Goal: Task Accomplishment & Management: Complete application form

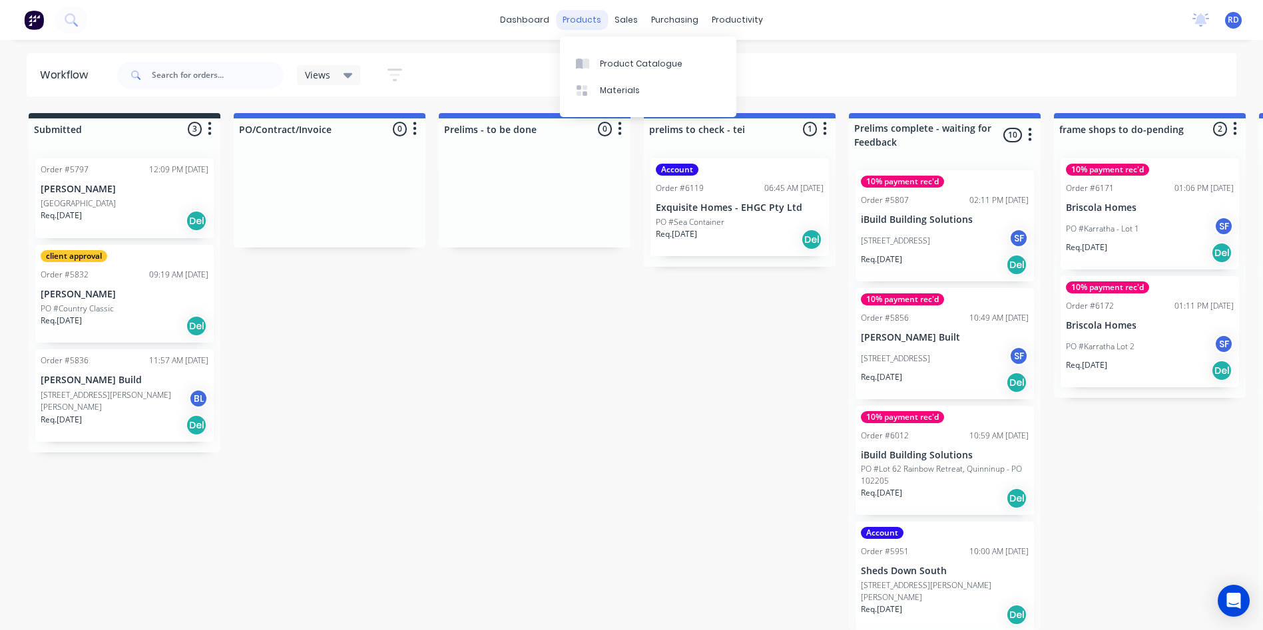
click at [590, 17] on div "products" at bounding box center [582, 20] width 52 height 20
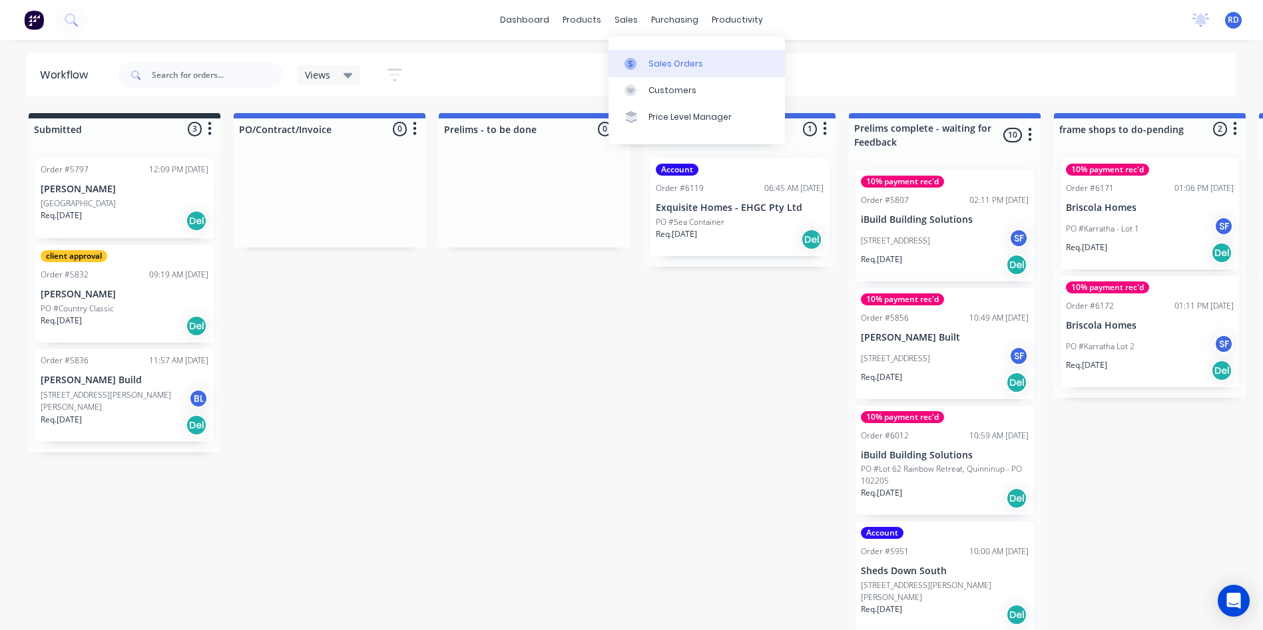
click at [651, 60] on div "Sales Orders" at bounding box center [675, 64] width 55 height 12
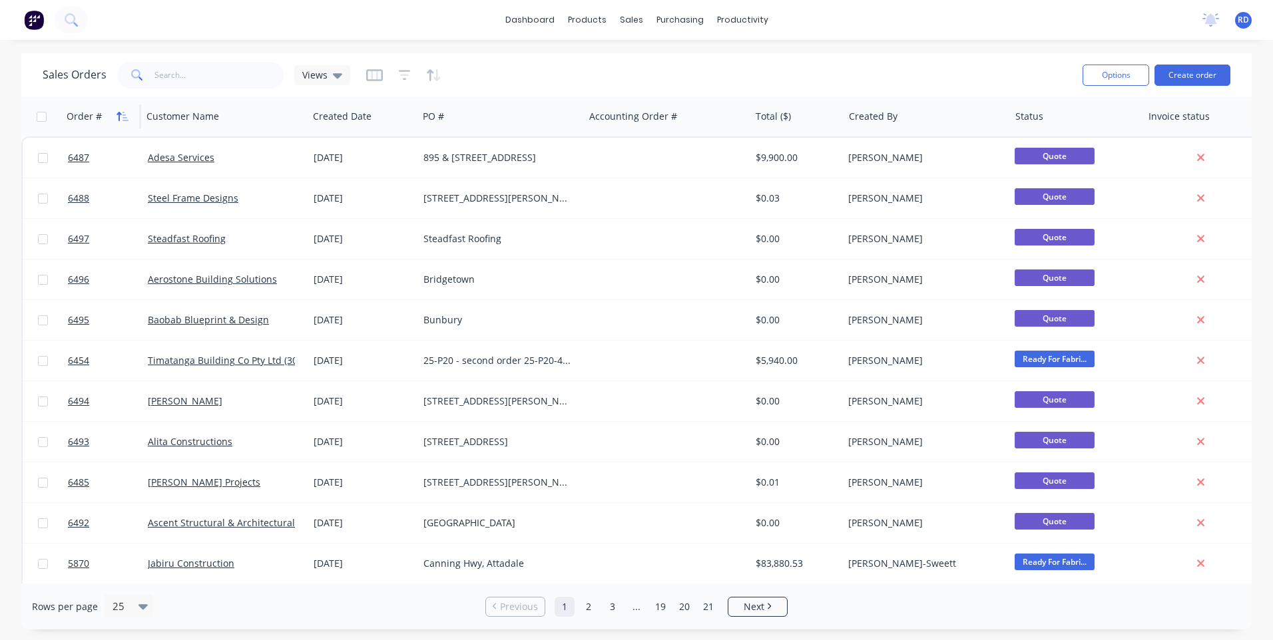
click at [116, 111] on icon "button" at bounding box center [122, 116] width 12 height 11
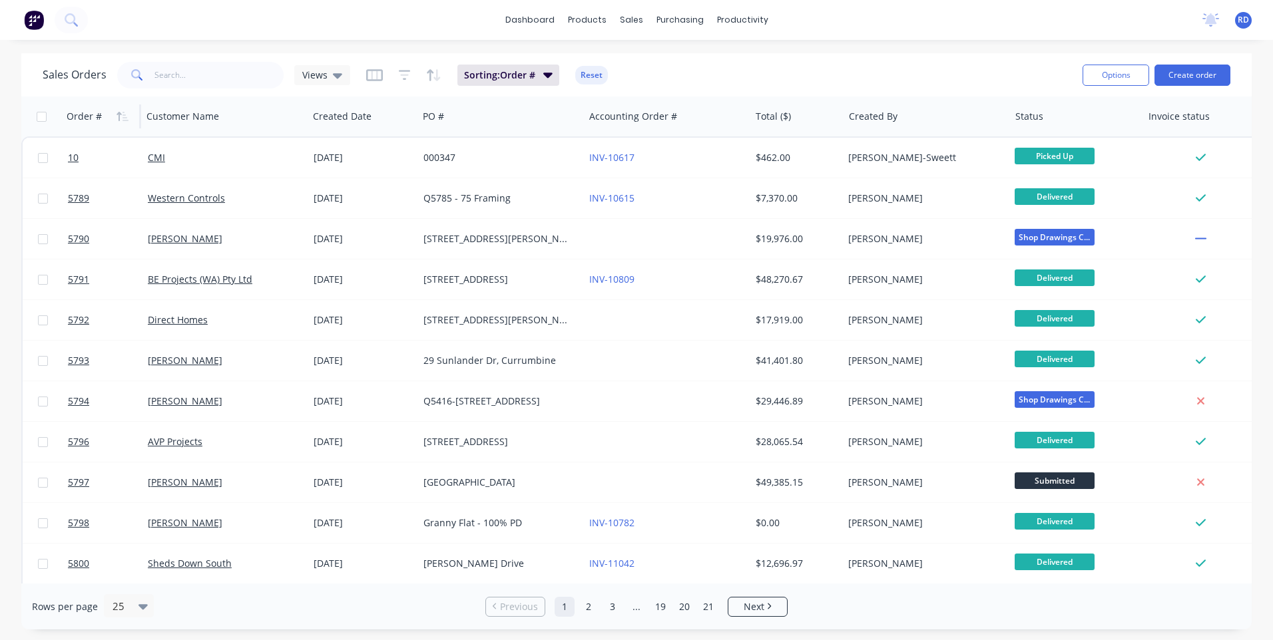
click at [116, 111] on icon "button" at bounding box center [122, 116] width 12 height 11
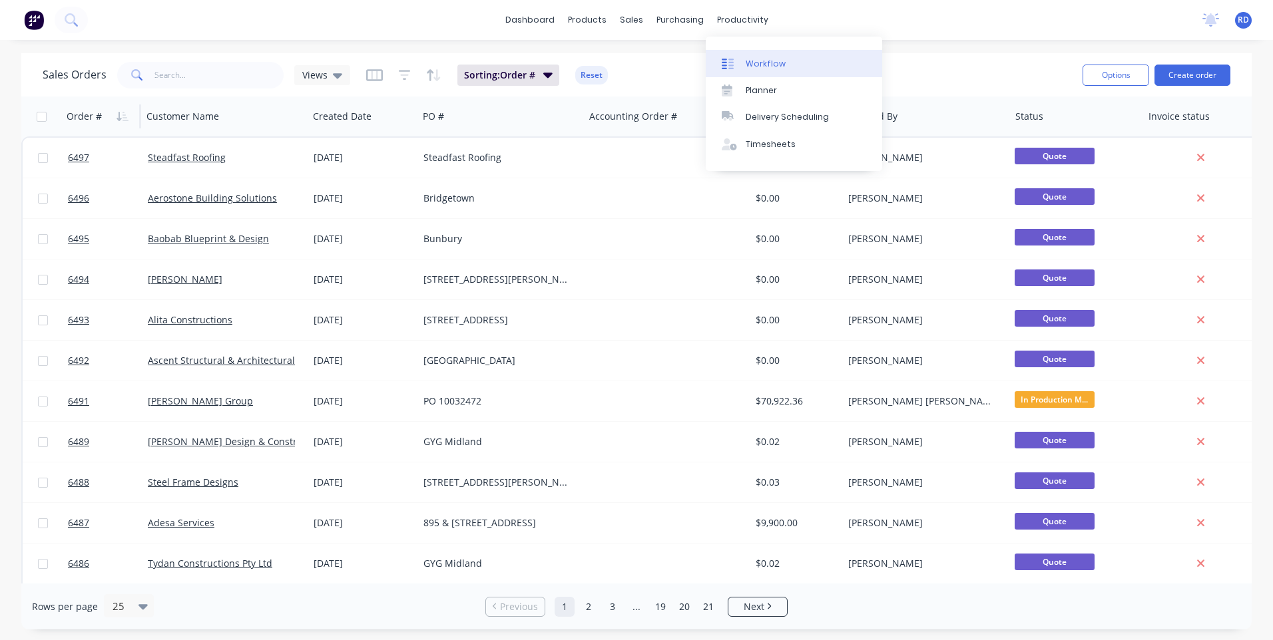
click at [761, 64] on div "Workflow" at bounding box center [765, 64] width 40 height 12
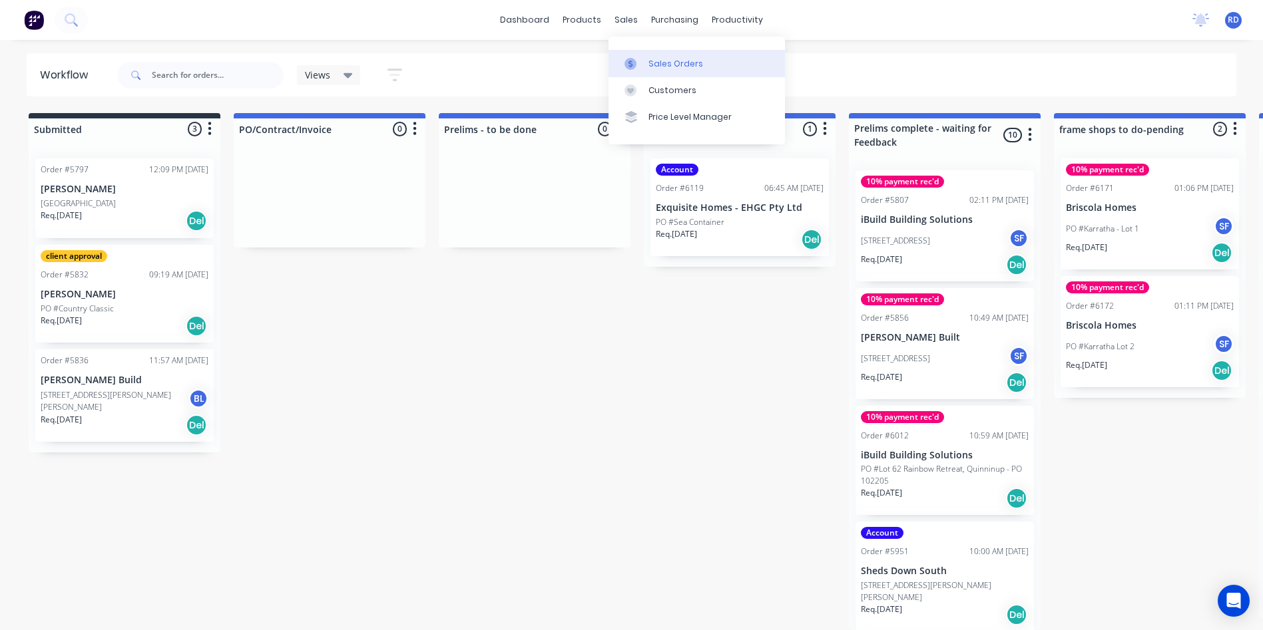
click at [656, 59] on div "Sales Orders" at bounding box center [675, 64] width 55 height 12
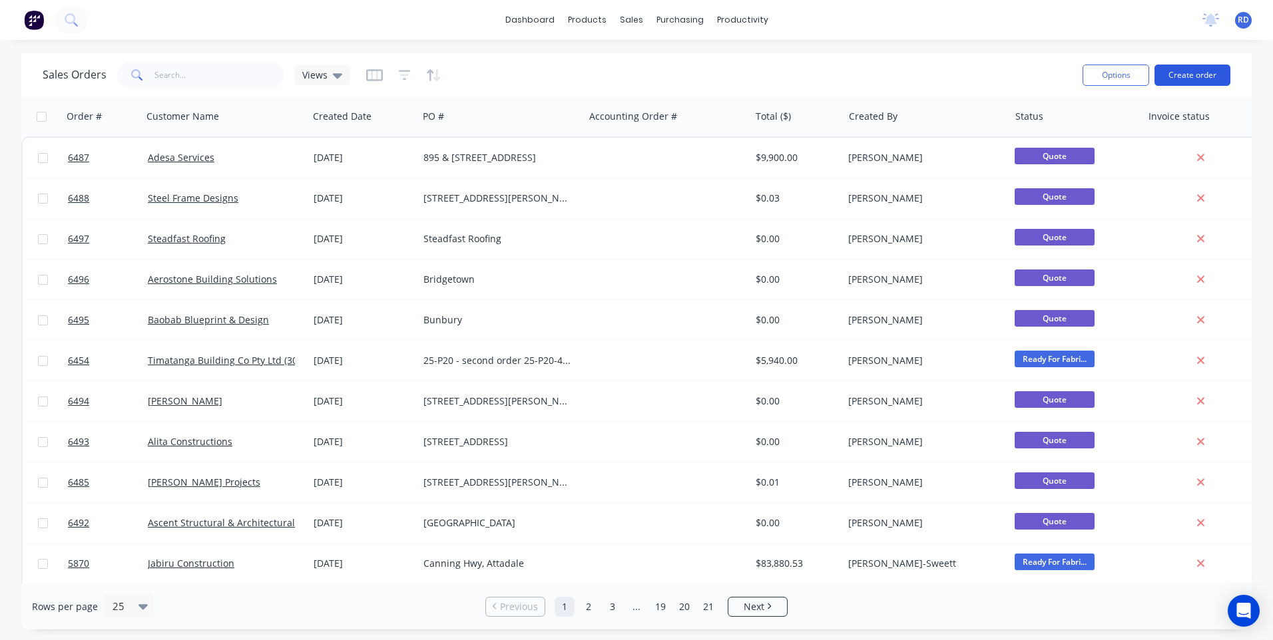
click at [1197, 79] on button "Create order" at bounding box center [1192, 75] width 76 height 21
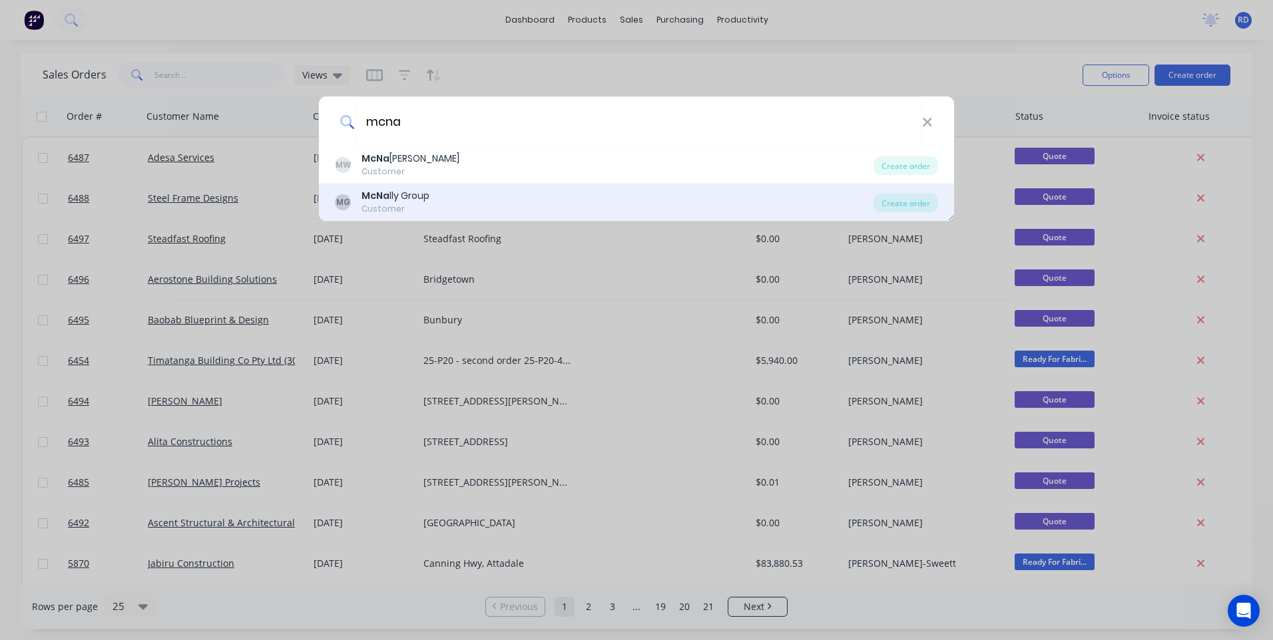
type input "mcna"
click at [421, 201] on div "McNa lly Group" at bounding box center [395, 196] width 68 height 14
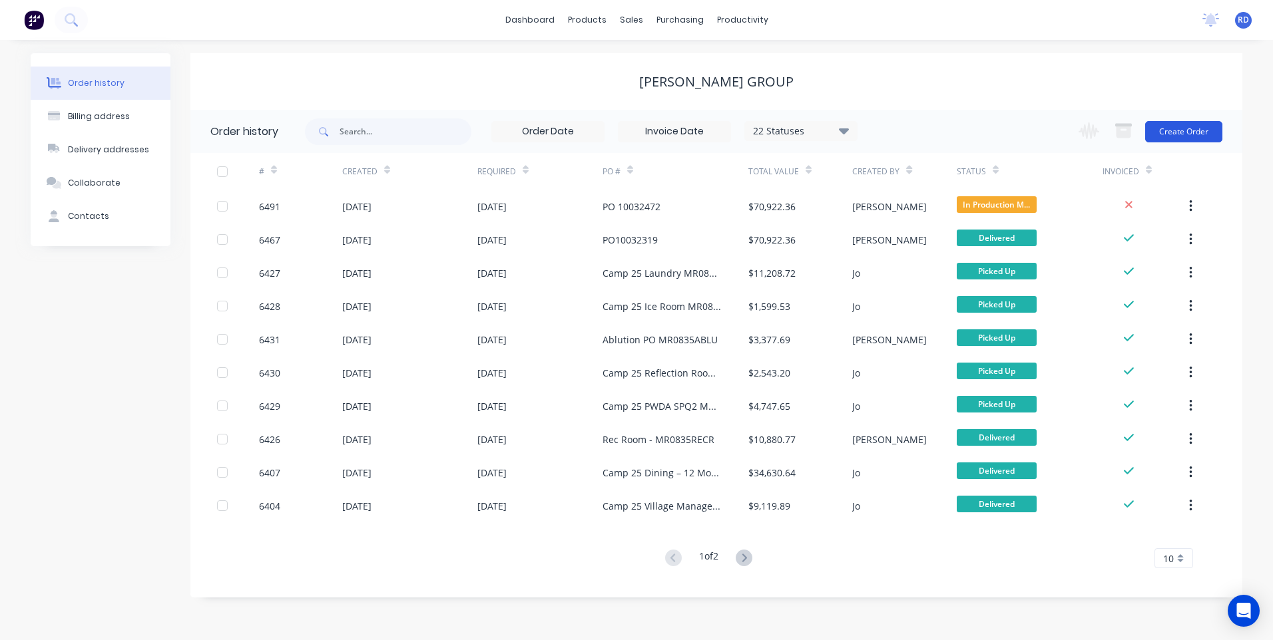
click at [1184, 127] on button "Create Order" at bounding box center [1183, 131] width 77 height 21
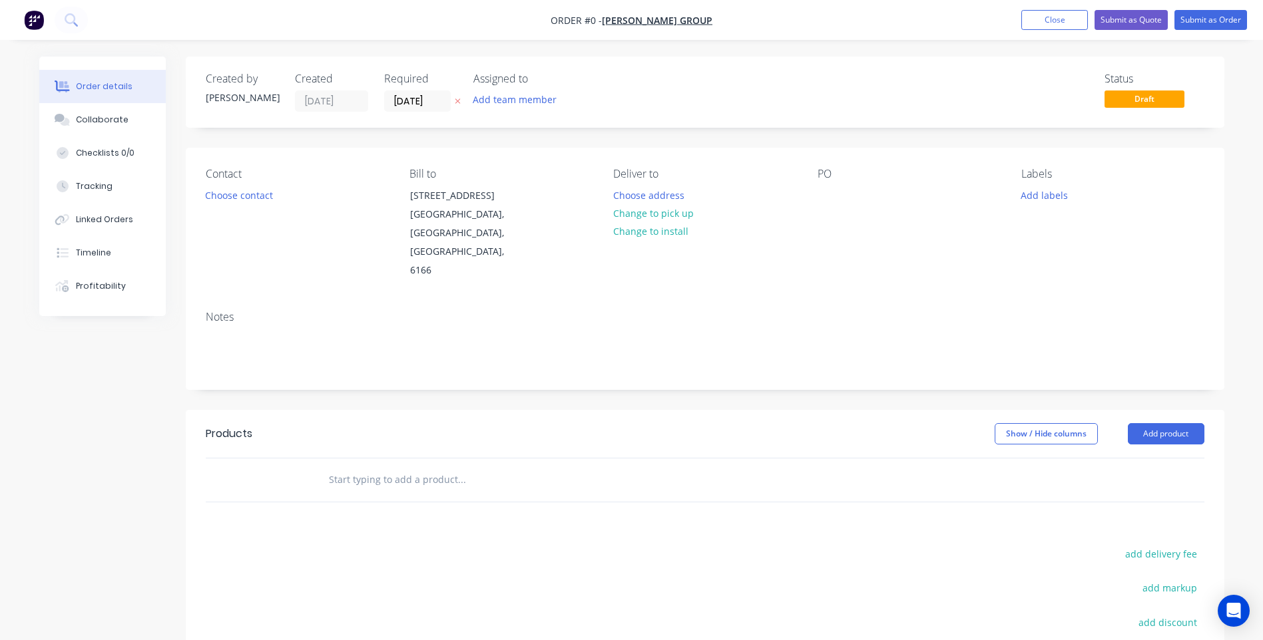
click at [859, 203] on div "PO" at bounding box center [908, 224] width 182 height 112
click at [821, 196] on div at bounding box center [827, 195] width 21 height 19
click at [831, 203] on div at bounding box center [827, 195] width 21 height 19
paste div
click at [130, 129] on button "Collaborate" at bounding box center [102, 119] width 126 height 33
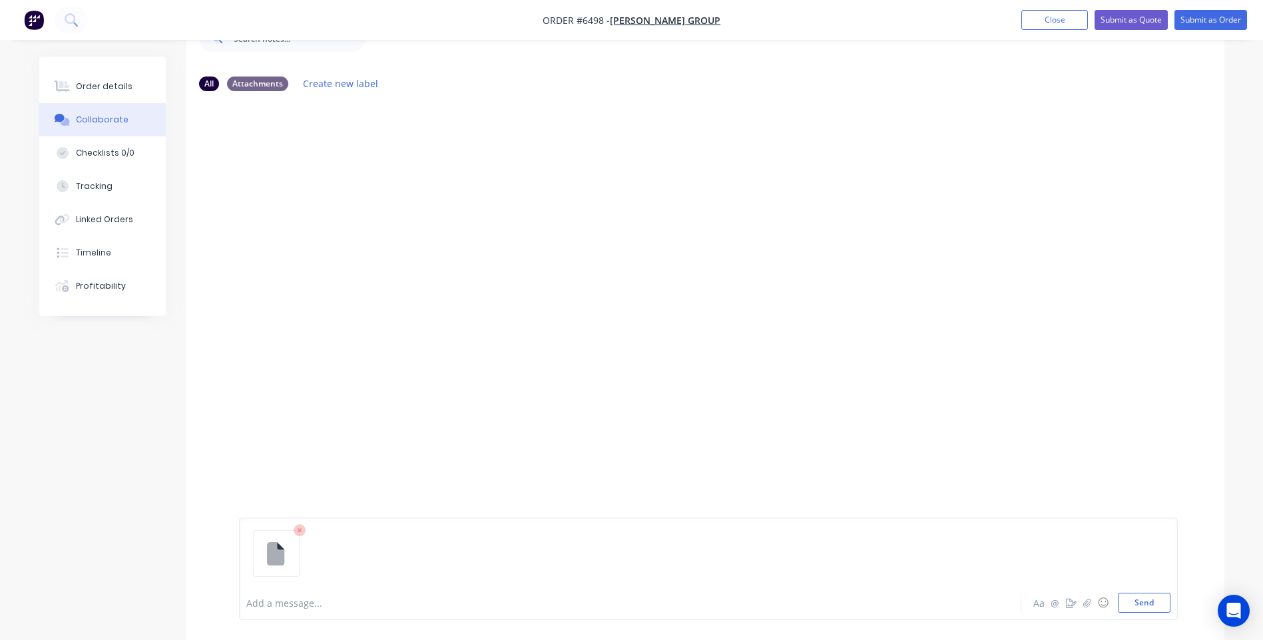
scroll to position [88, 0]
click at [1143, 607] on button "Send" at bounding box center [1144, 603] width 53 height 20
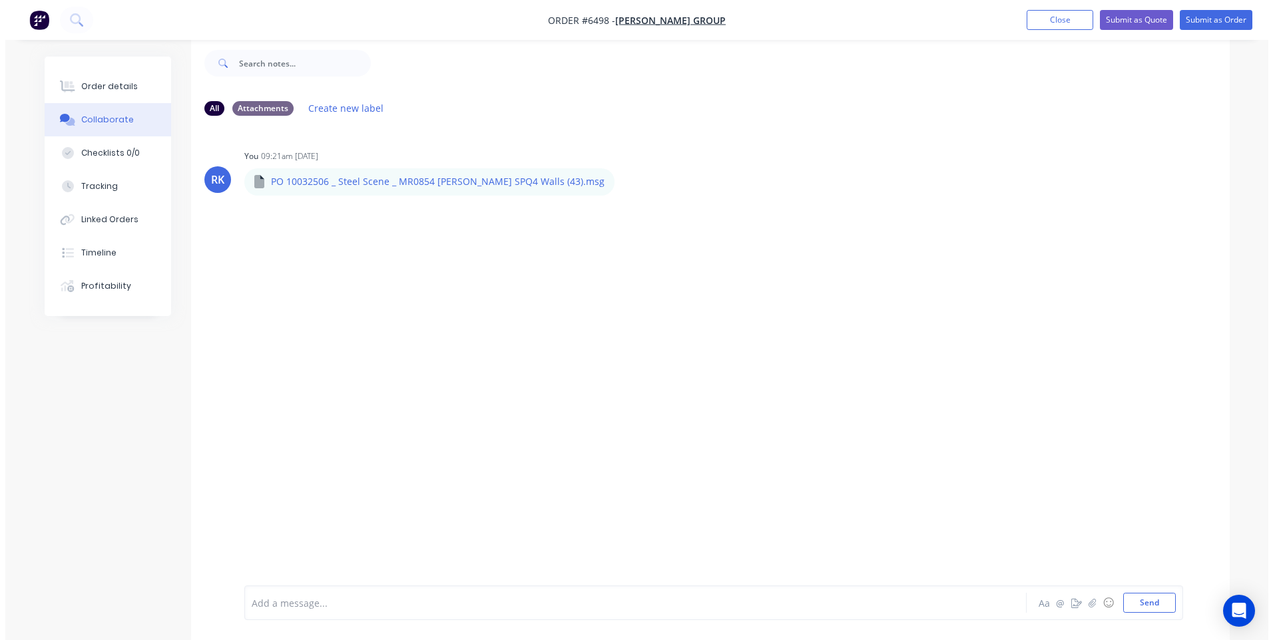
scroll to position [0, 0]
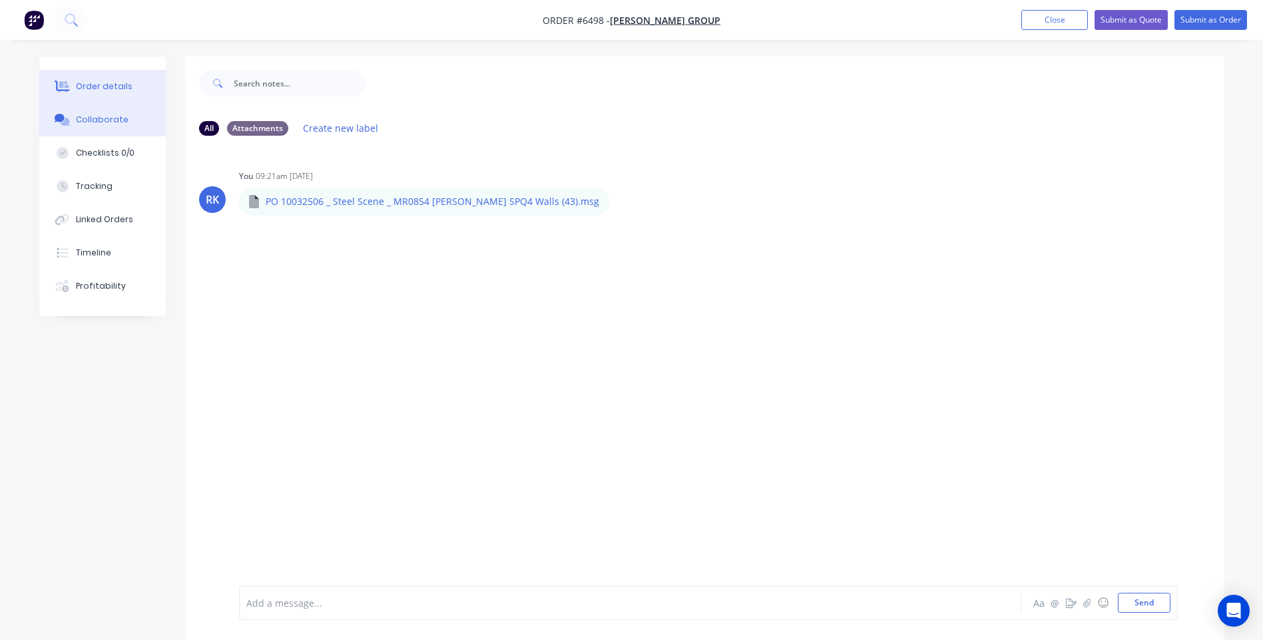
click at [115, 85] on div "Order details" at bounding box center [104, 87] width 57 height 12
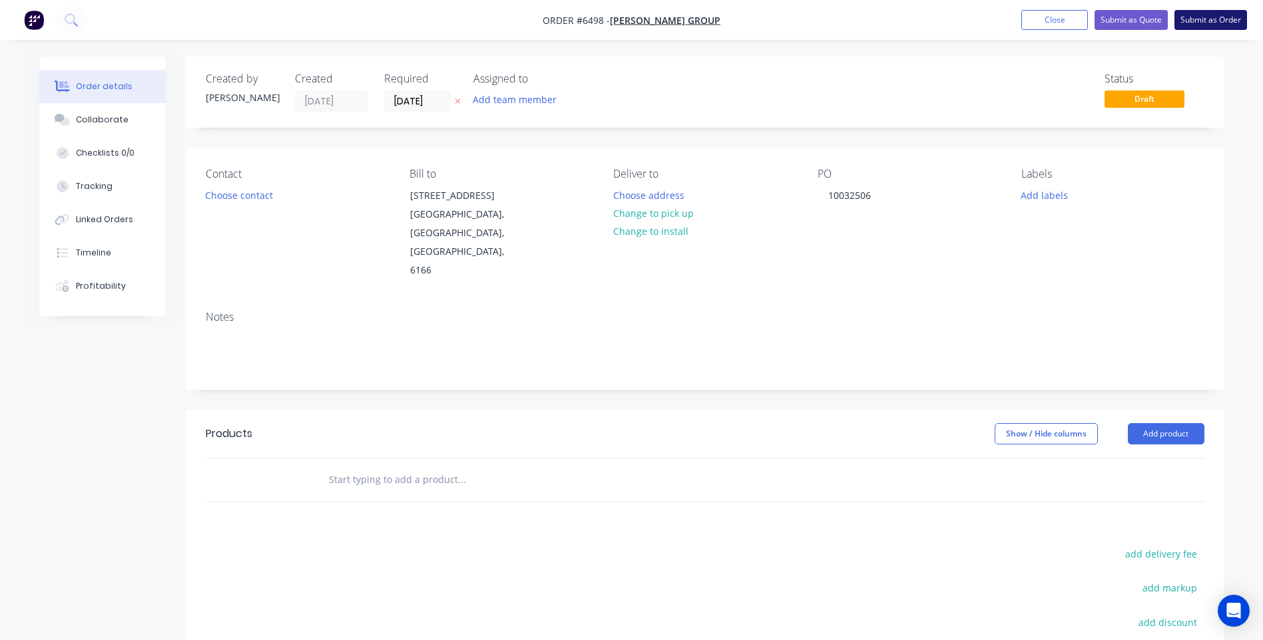
click at [1184, 25] on button "Submit as Order" at bounding box center [1210, 20] width 73 height 20
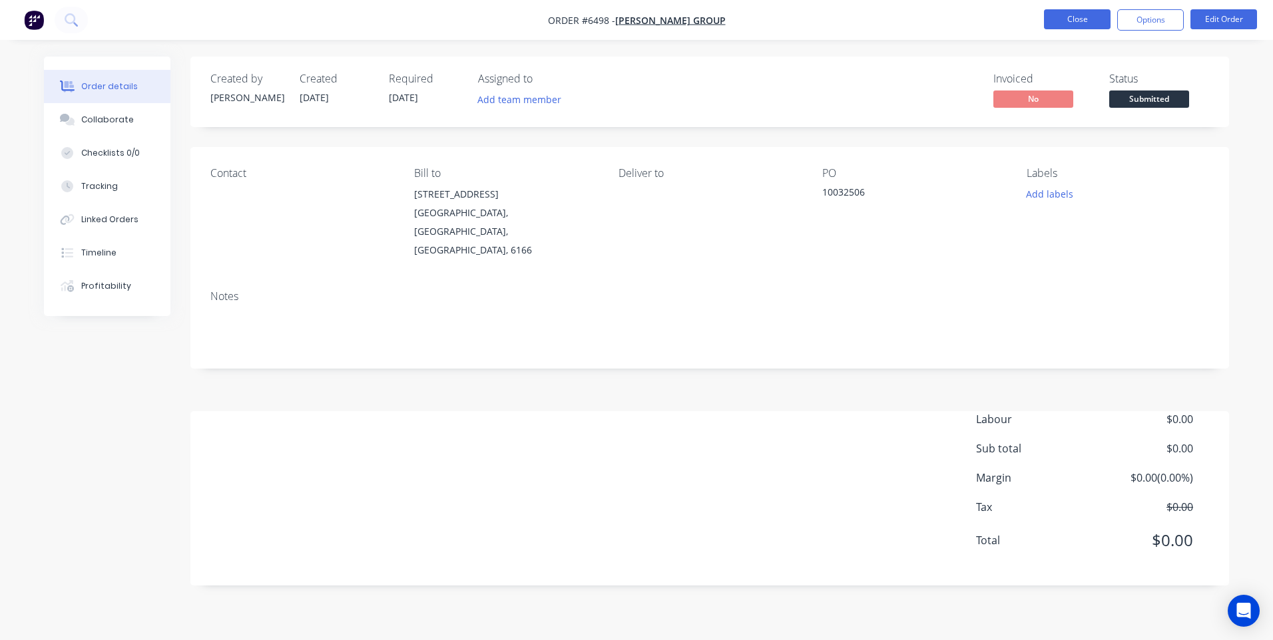
click at [1062, 20] on button "Close" at bounding box center [1077, 19] width 67 height 20
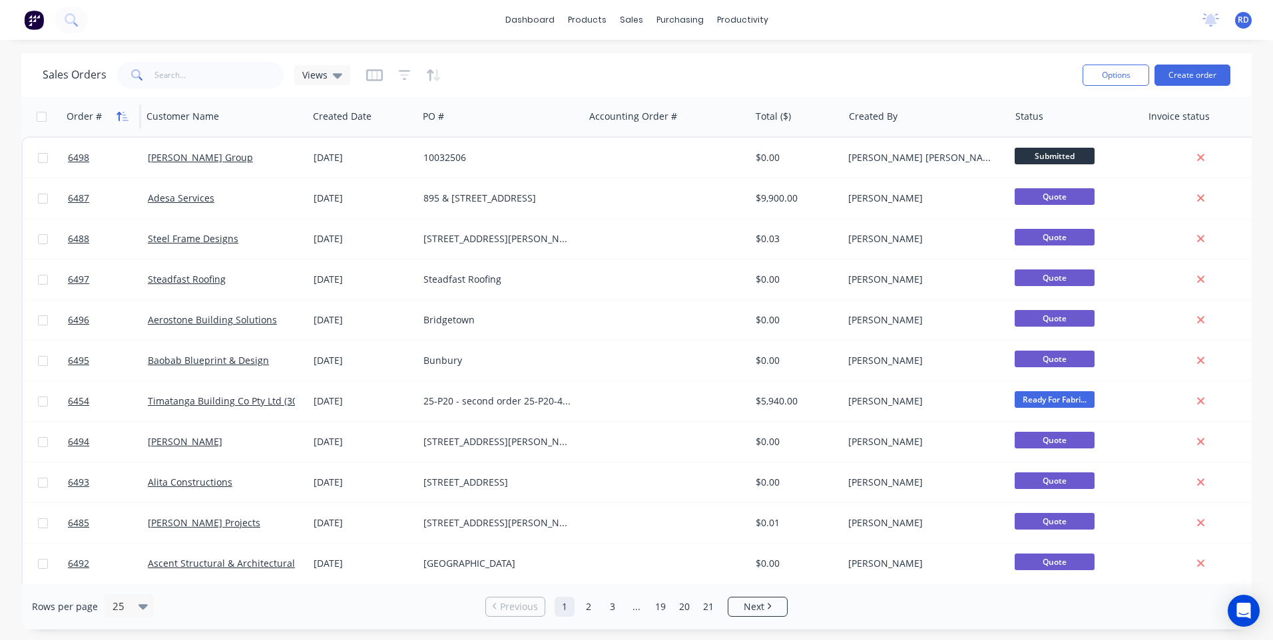
click at [122, 113] on icon "button" at bounding box center [122, 116] width 12 height 11
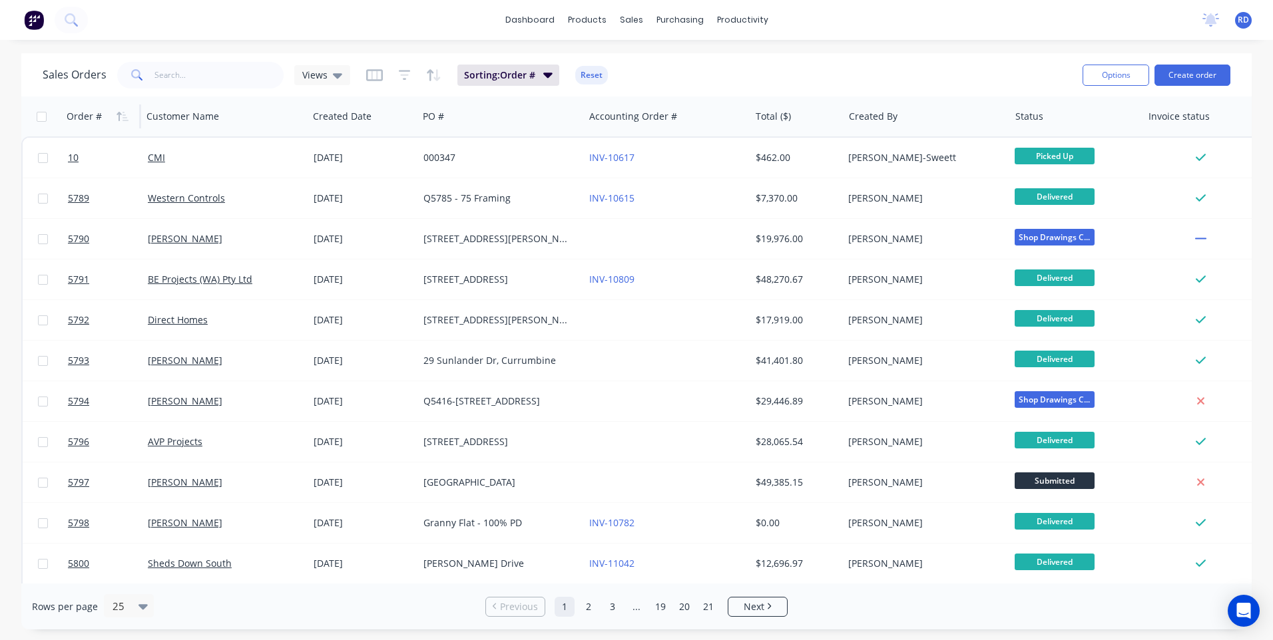
click at [122, 113] on icon "button" at bounding box center [122, 116] width 12 height 11
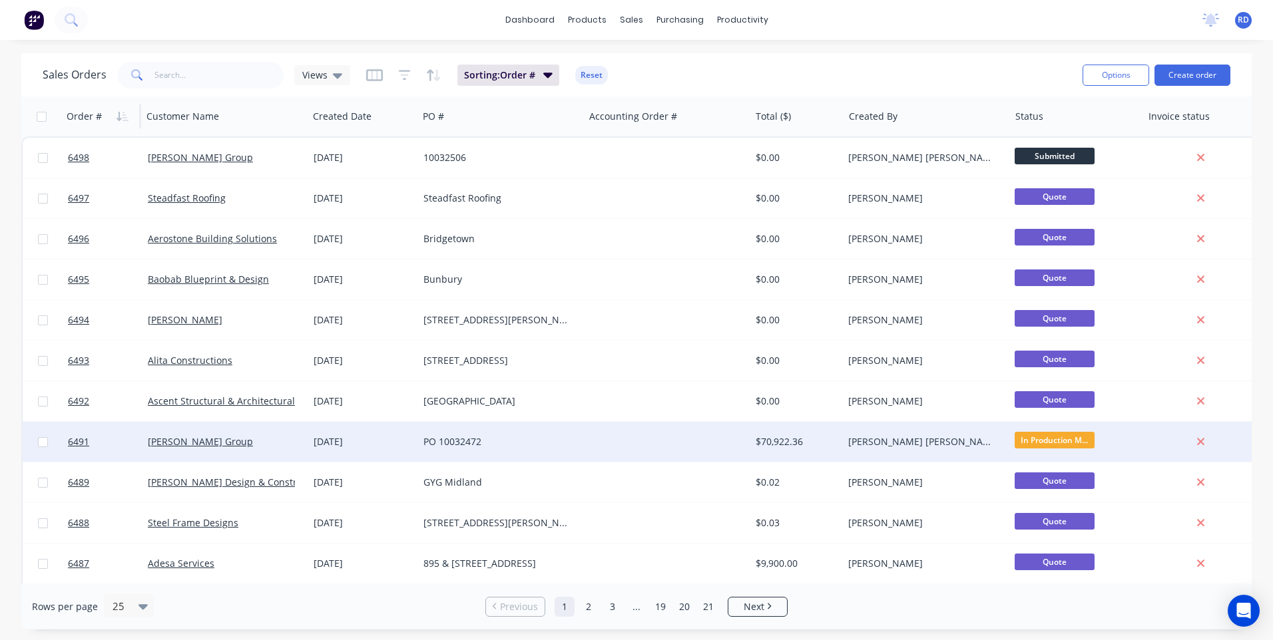
click at [395, 438] on div "[DATE]" at bounding box center [363, 441] width 99 height 13
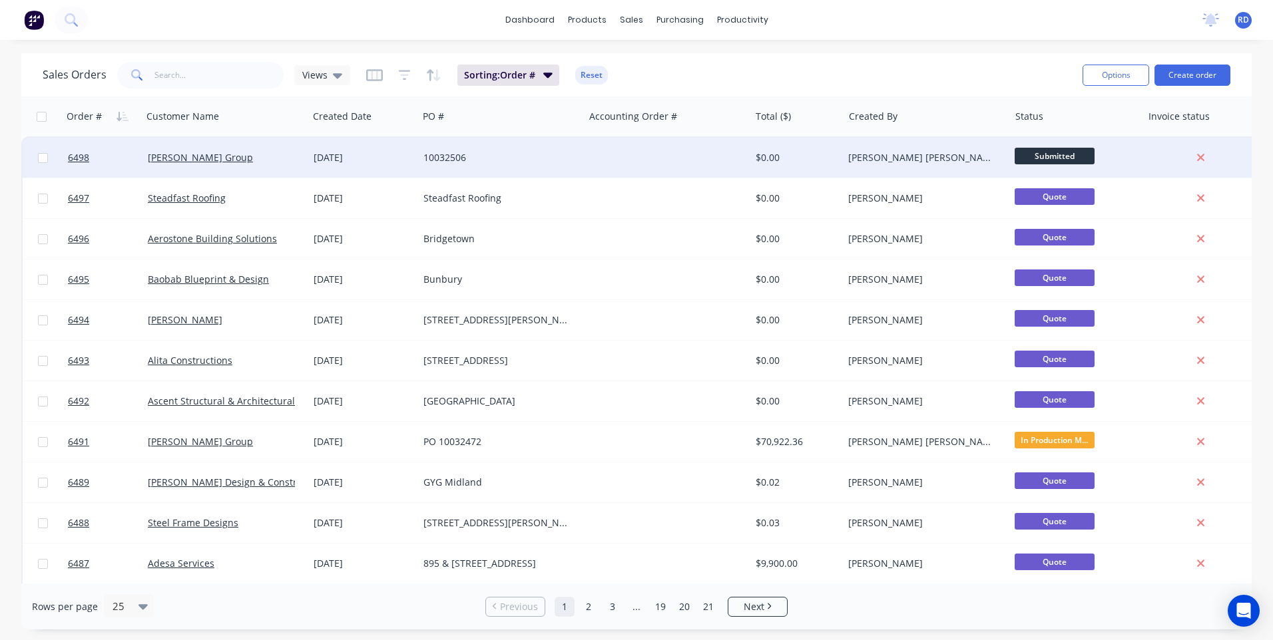
click at [260, 148] on div "[PERSON_NAME] Group" at bounding box center [225, 158] width 166 height 40
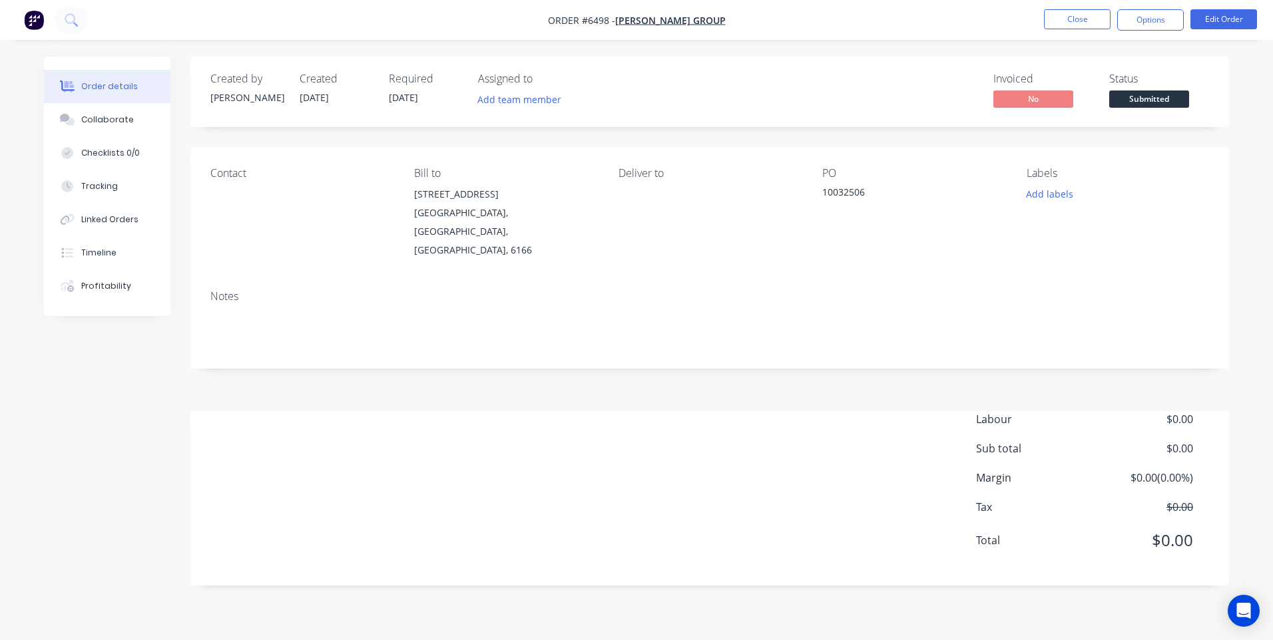
click at [852, 192] on div "10032506" at bounding box center [905, 194] width 166 height 19
click at [877, 195] on div "10032506" at bounding box center [905, 194] width 166 height 19
click at [853, 195] on div "10032506" at bounding box center [905, 194] width 166 height 19
click at [817, 194] on div "Contact Bill to 51 Alacrity Place Henderson, Western Australia, Australia, 6166…" at bounding box center [709, 213] width 1038 height 132
click at [1214, 17] on button "Edit Order" at bounding box center [1223, 19] width 67 height 20
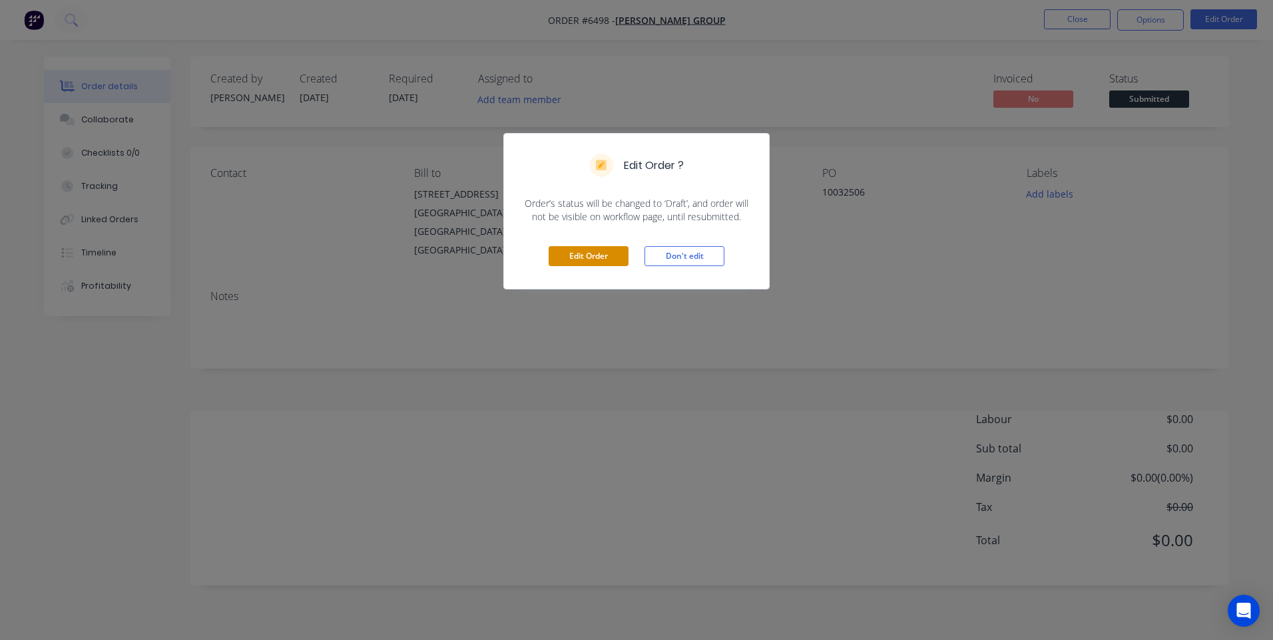
click at [596, 262] on button "Edit Order" at bounding box center [588, 256] width 80 height 20
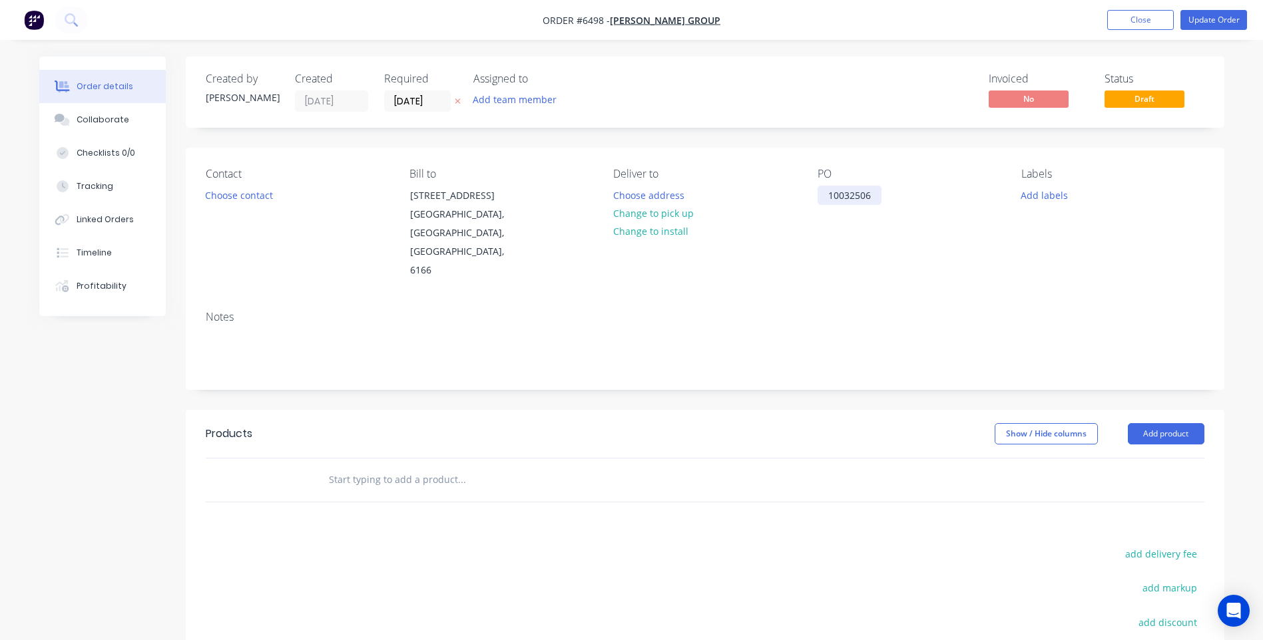
click at [826, 200] on div "10032506" at bounding box center [849, 195] width 64 height 19
click at [1221, 23] on button "Update Order" at bounding box center [1213, 20] width 67 height 20
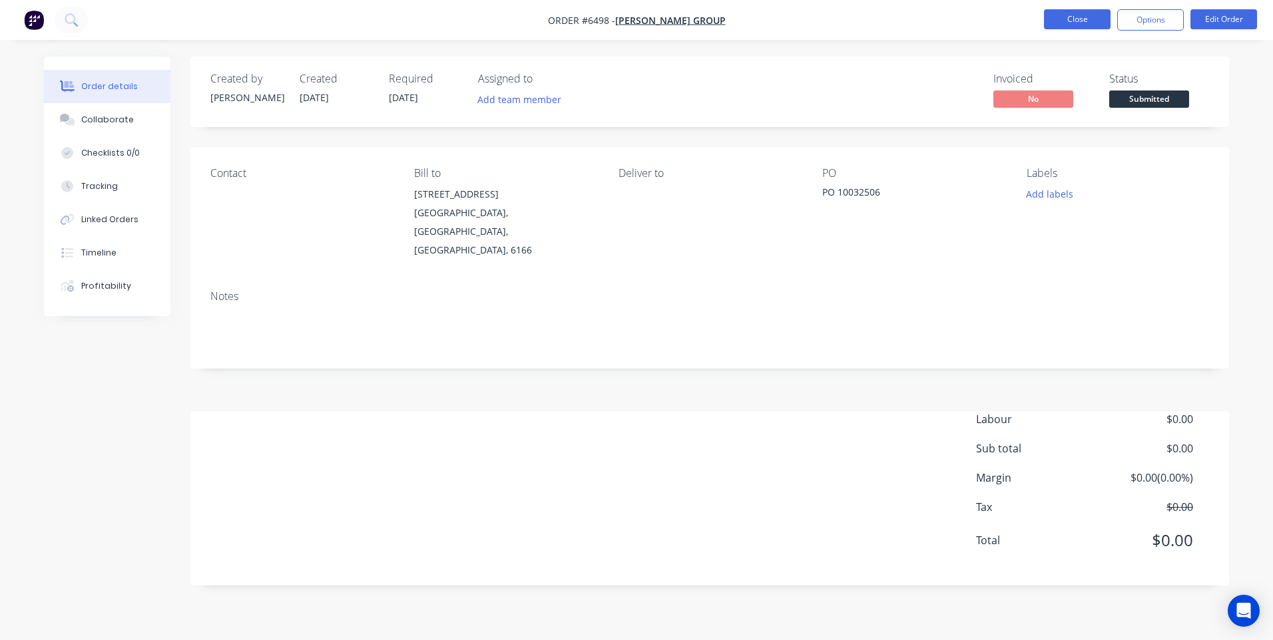
click at [1080, 21] on button "Close" at bounding box center [1077, 19] width 67 height 20
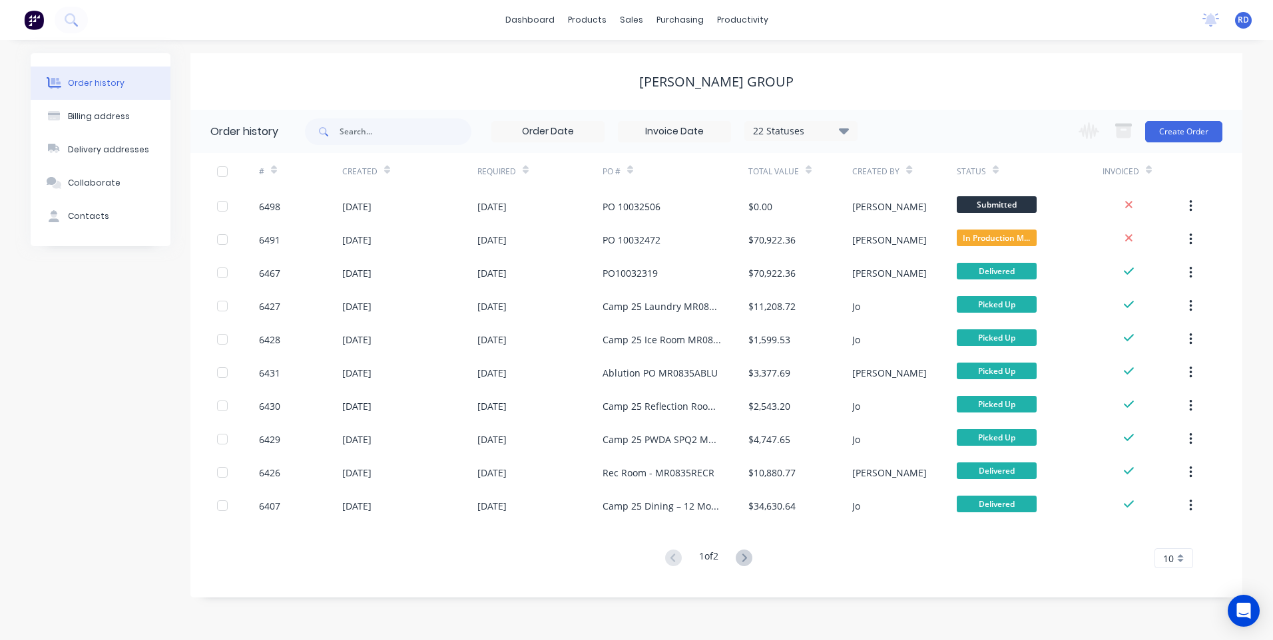
click at [461, 81] on div "[PERSON_NAME] Group" at bounding box center [716, 82] width 1052 height 16
click at [674, 65] on div "Sales Orders" at bounding box center [680, 64] width 55 height 12
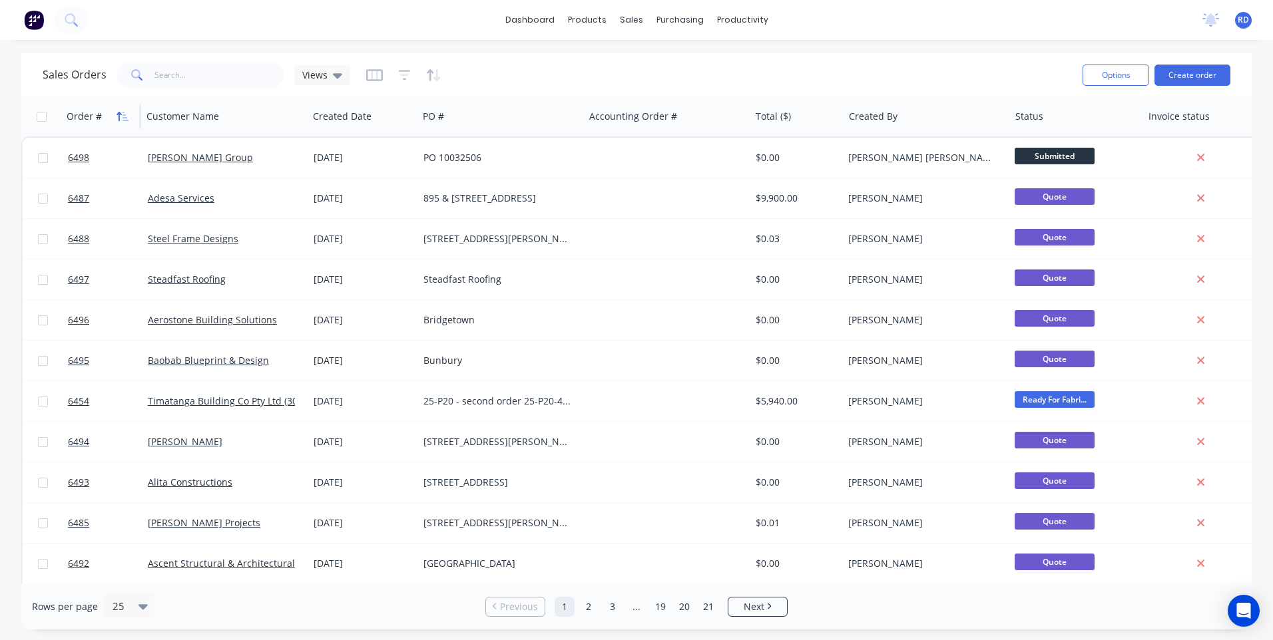
click at [118, 116] on icon "button" at bounding box center [122, 116] width 12 height 11
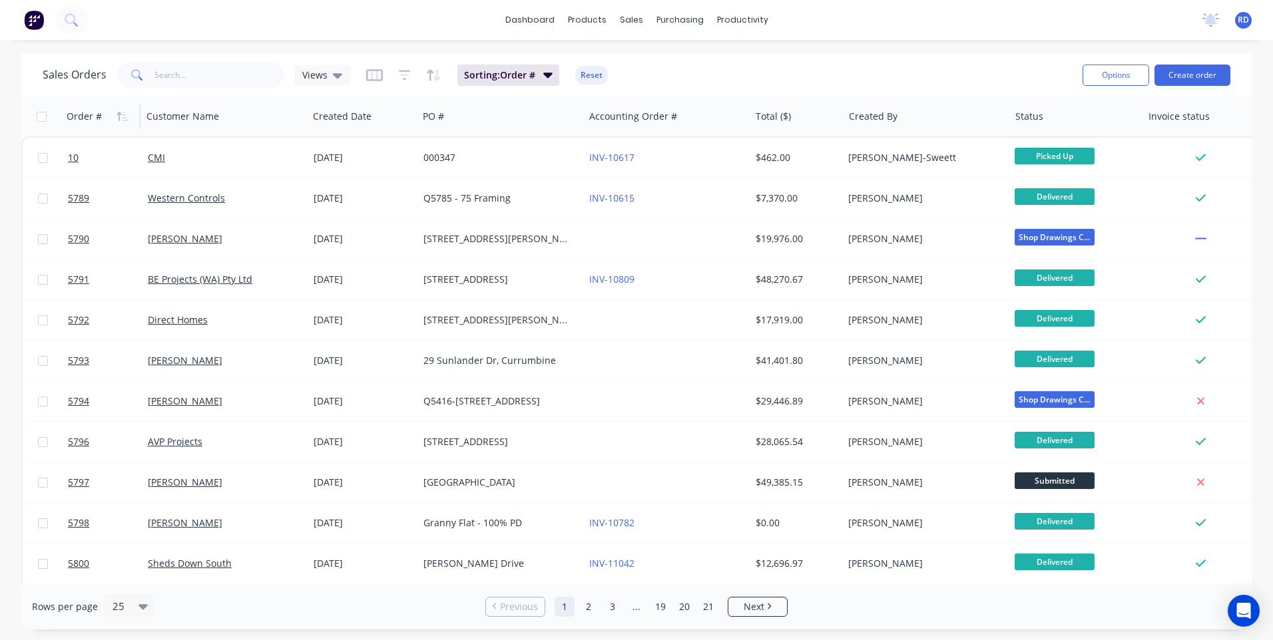
click at [118, 116] on icon "button" at bounding box center [122, 116] width 12 height 11
